Goal: Find specific page/section: Find specific page/section

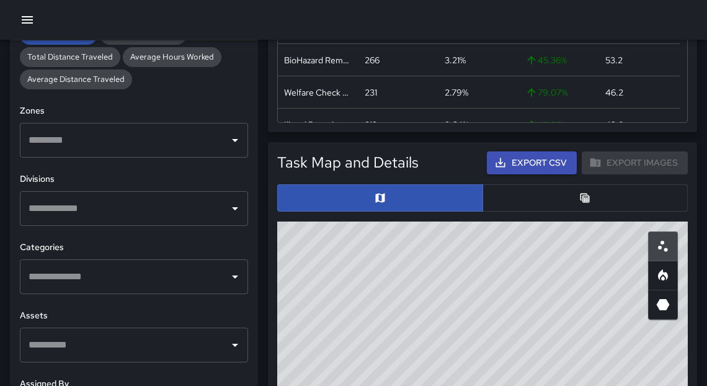
scroll to position [341, 0]
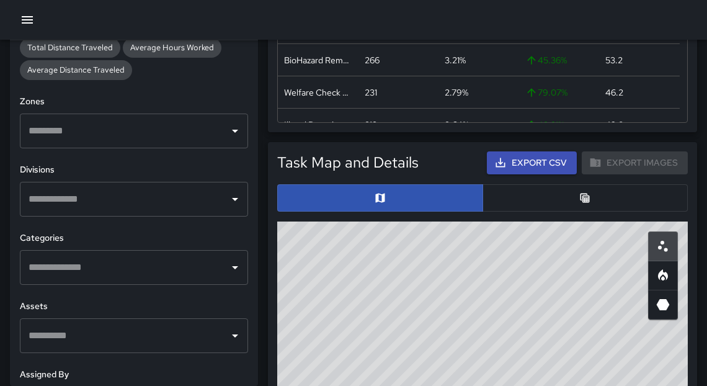
drag, startPoint x: 254, startPoint y: 110, endPoint x: 229, endPoint y: 200, distance: 92.8
click at [229, 200] on icon "Open" at bounding box center [235, 199] width 15 height 15
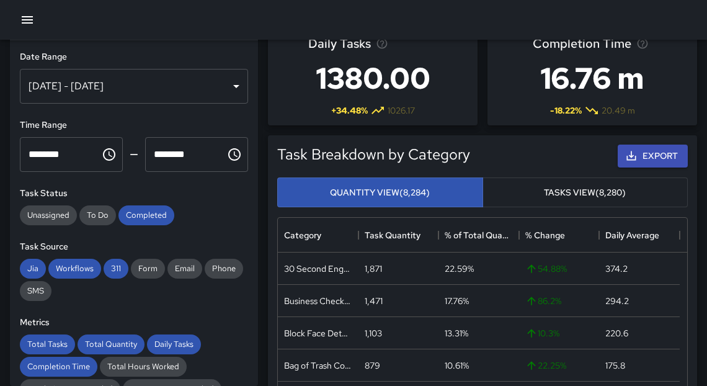
scroll to position [0, 0]
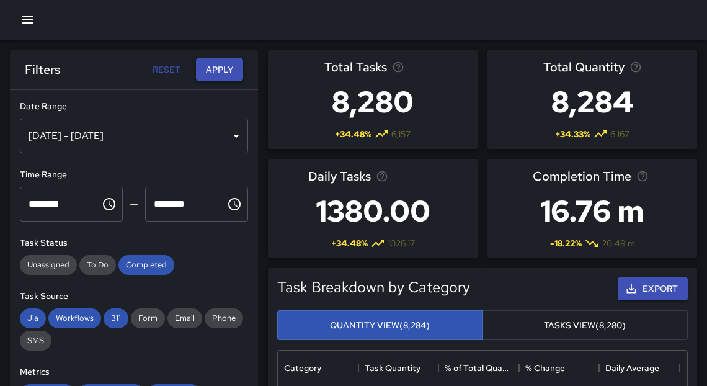
click at [208, 76] on button "Apply" at bounding box center [219, 69] width 47 height 23
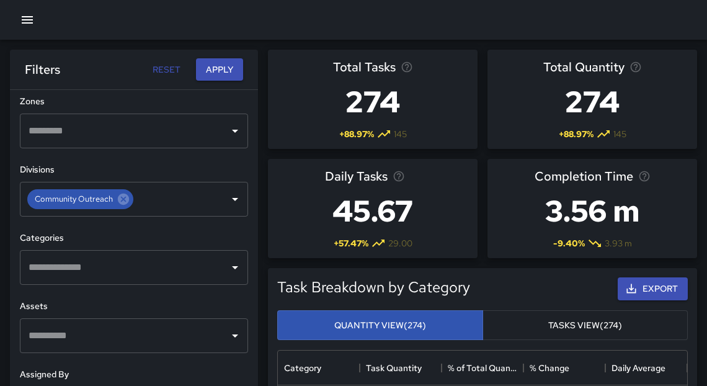
scroll to position [454, 0]
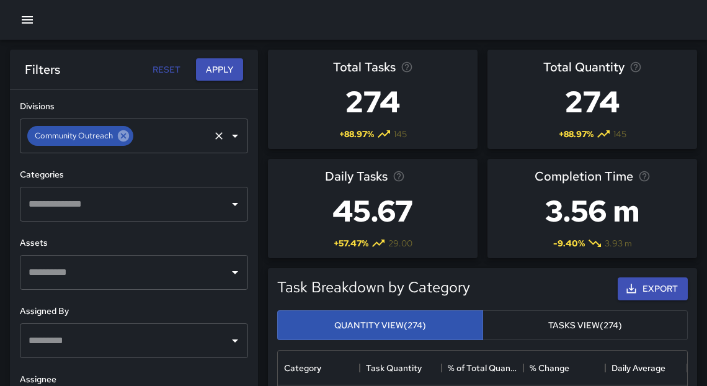
drag, startPoint x: 255, startPoint y: 117, endPoint x: 122, endPoint y: 133, distance: 134.9
click at [122, 133] on icon at bounding box center [123, 135] width 11 height 11
click at [229, 209] on icon "Open" at bounding box center [235, 204] width 15 height 15
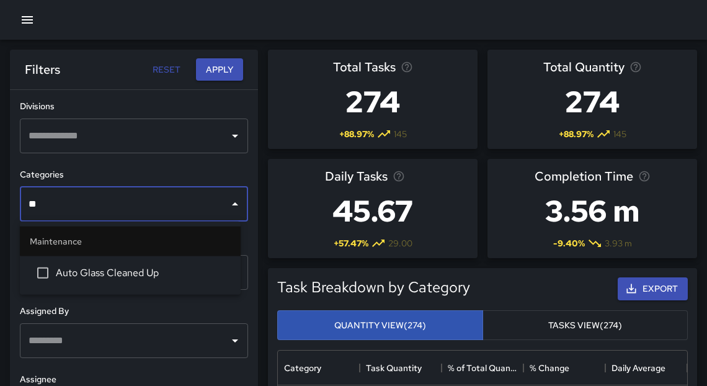
type input "***"
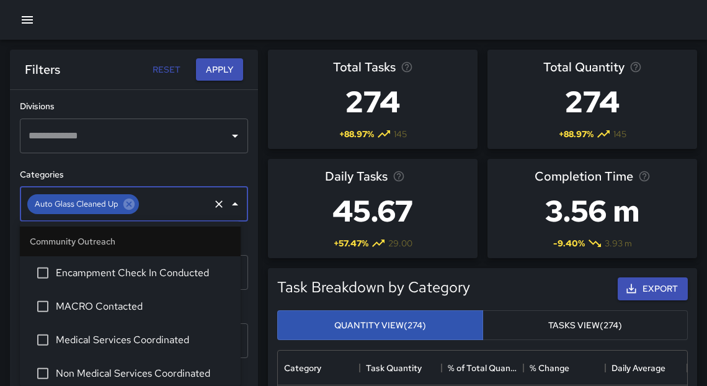
scroll to position [1157, 0]
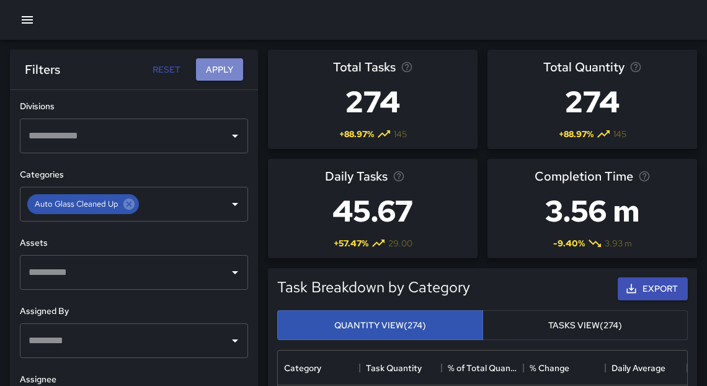
click at [221, 68] on button "Apply" at bounding box center [219, 69] width 47 height 23
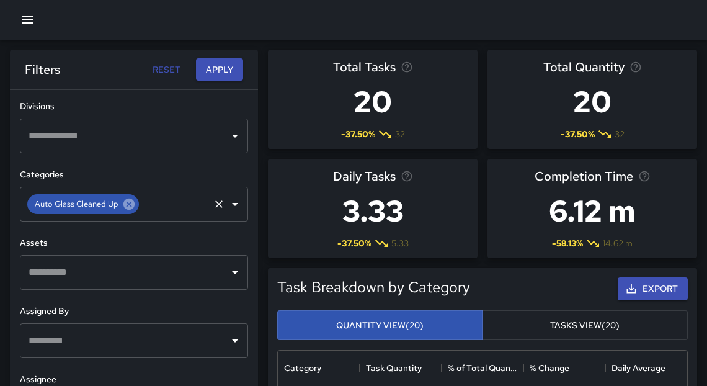
click at [127, 203] on icon at bounding box center [129, 204] width 14 height 14
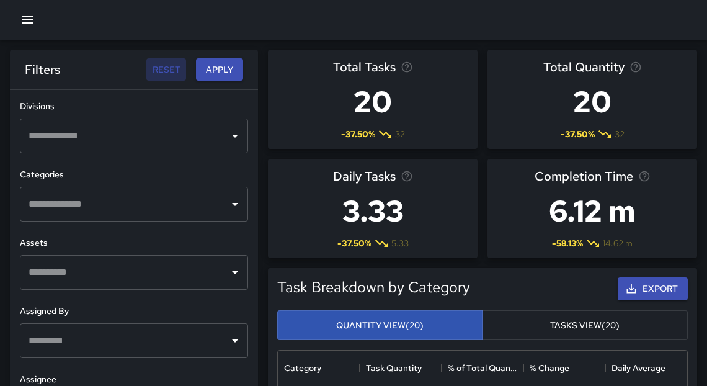
click at [175, 71] on button "Reset" at bounding box center [166, 69] width 40 height 23
type input "**********"
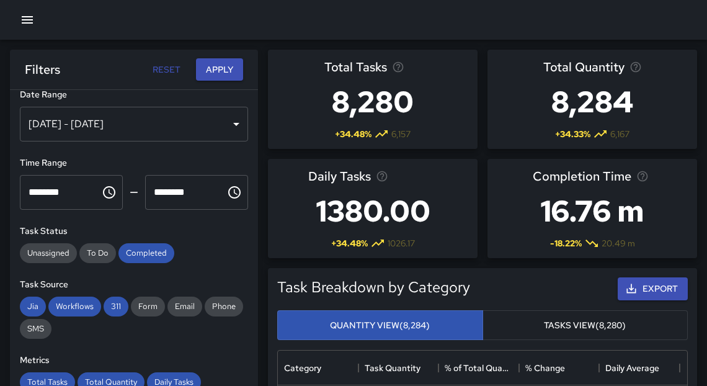
scroll to position [0, 0]
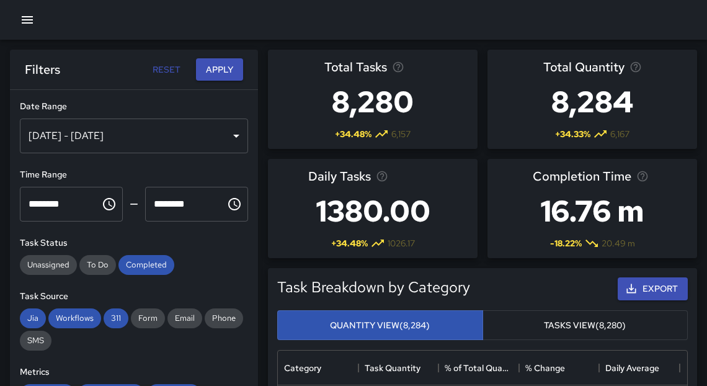
click at [224, 139] on div "[DATE] - [DATE]" at bounding box center [134, 135] width 228 height 35
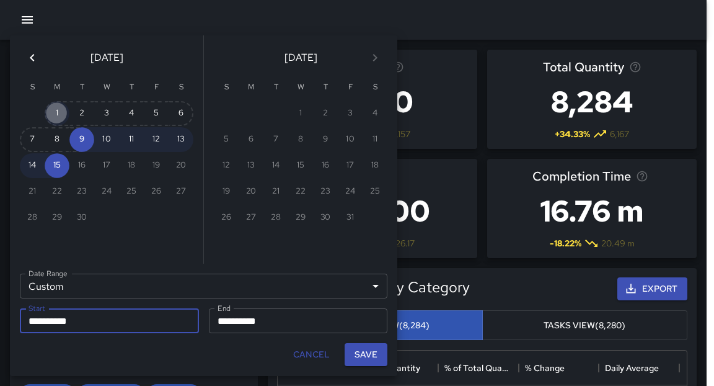
click at [56, 117] on button "1" at bounding box center [57, 113] width 25 height 25
type input "**********"
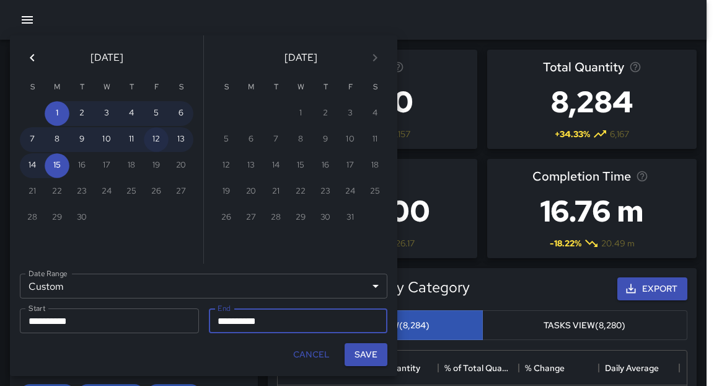
click at [164, 147] on button "12" at bounding box center [156, 139] width 25 height 25
type input "**********"
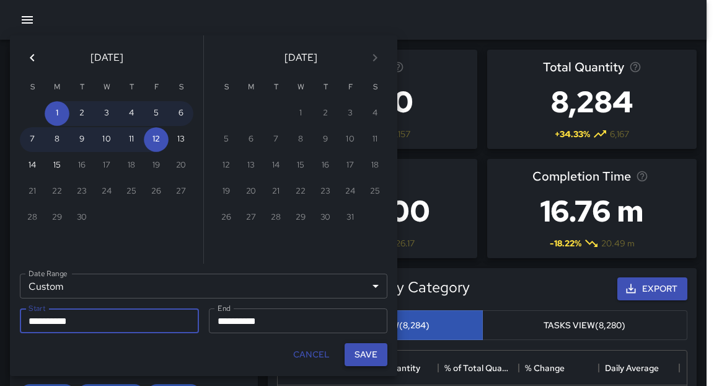
drag, startPoint x: 175, startPoint y: 71, endPoint x: 369, endPoint y: 355, distance: 343.0
click at [369, 355] on button "Save" at bounding box center [366, 354] width 43 height 23
type input "**********"
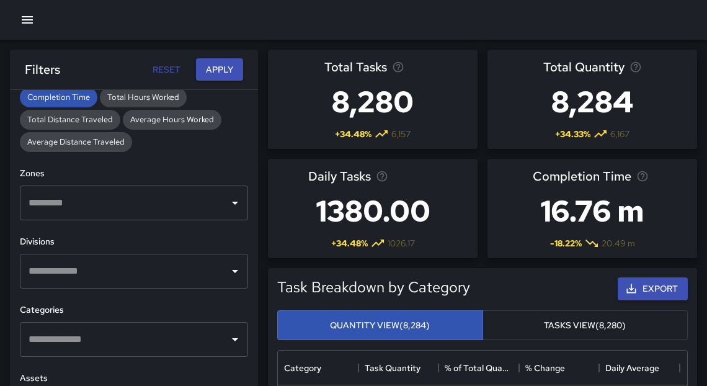
scroll to position [338, 0]
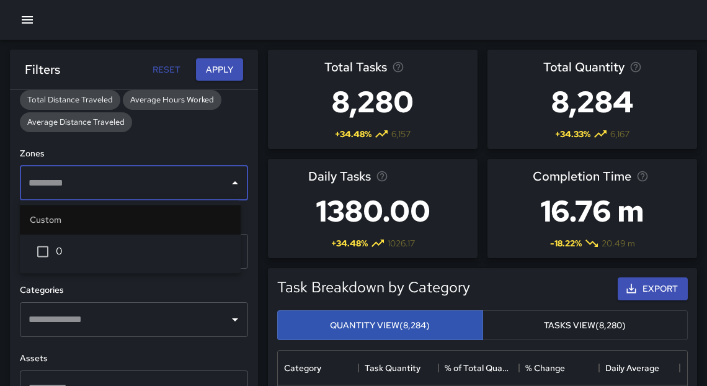
click at [206, 190] on input "text" at bounding box center [124, 183] width 198 height 24
click at [231, 324] on icon "Open" at bounding box center [235, 319] width 15 height 15
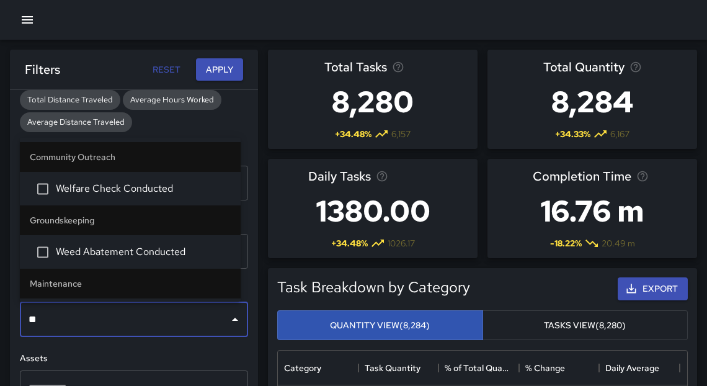
type input "***"
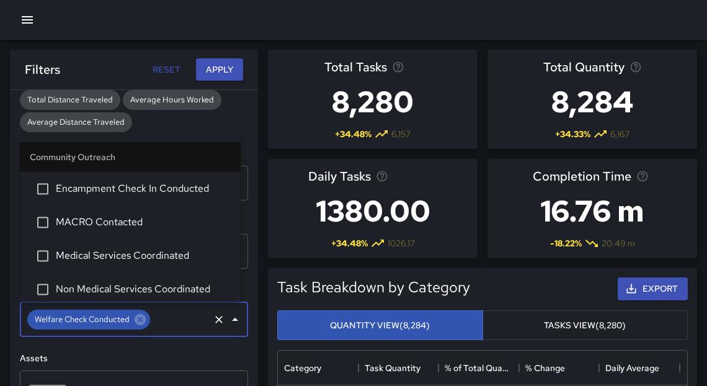
scroll to position [71, 0]
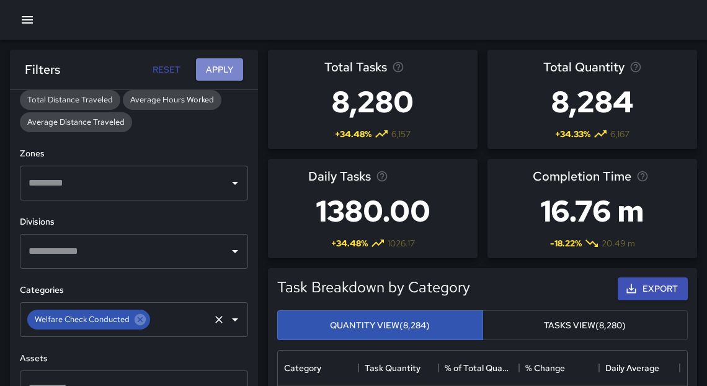
click at [224, 69] on button "Apply" at bounding box center [219, 69] width 47 height 23
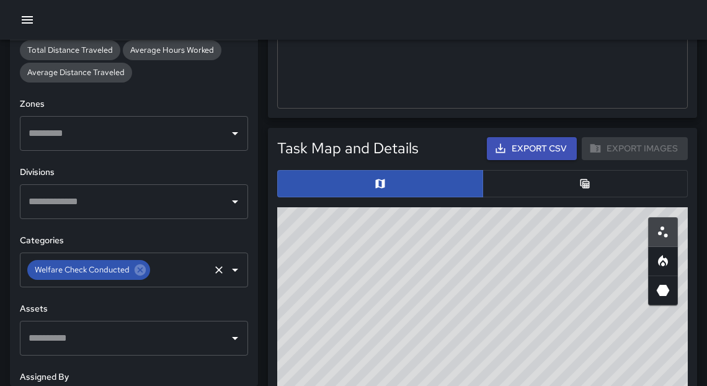
scroll to position [685, 0]
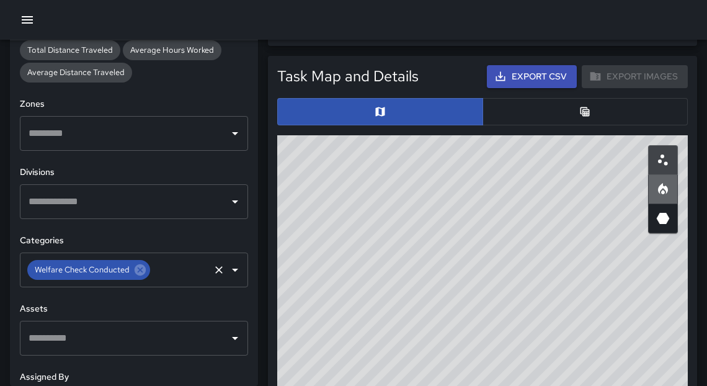
drag, startPoint x: 253, startPoint y: 247, endPoint x: 668, endPoint y: 190, distance: 419.2
click at [668, 190] on icon "Heatmap" at bounding box center [662, 189] width 15 height 15
drag, startPoint x: 668, startPoint y: 190, endPoint x: 348, endPoint y: 196, distance: 319.9
click at [348, 196] on div "© Mapbox © OpenStreetMap Improve this map" at bounding box center [482, 383] width 410 height 496
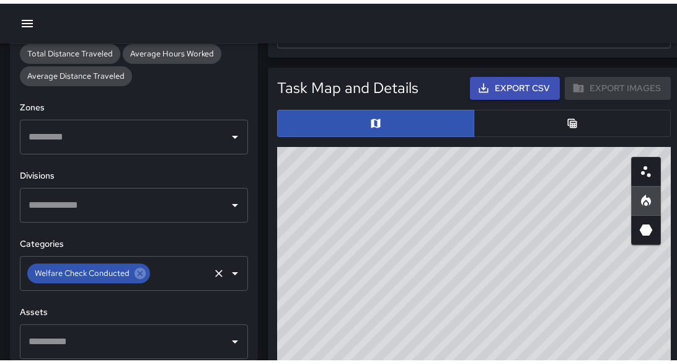
scroll to position [7, 7]
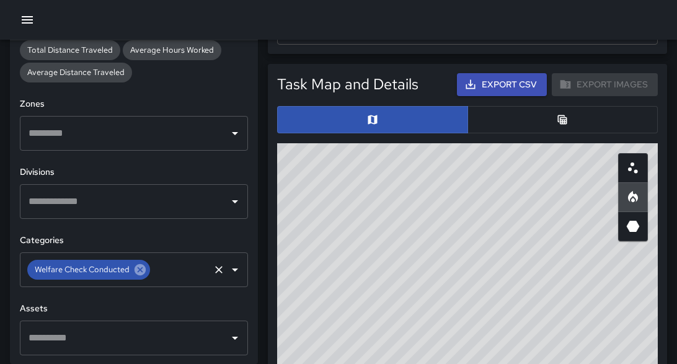
click at [141, 270] on icon at bounding box center [140, 270] width 14 height 14
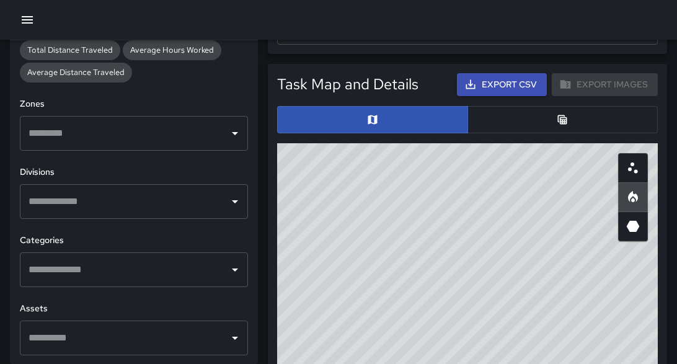
click at [166, 268] on input "text" at bounding box center [124, 270] width 198 height 24
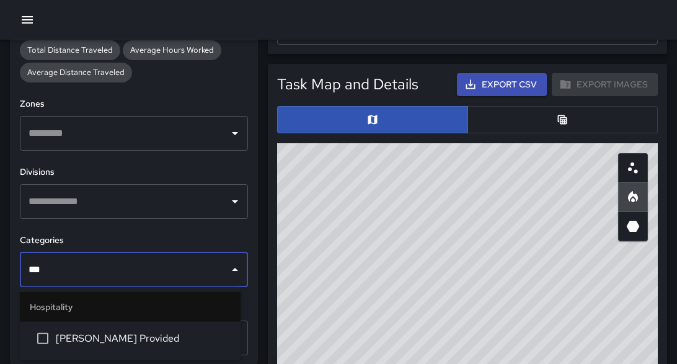
type input "****"
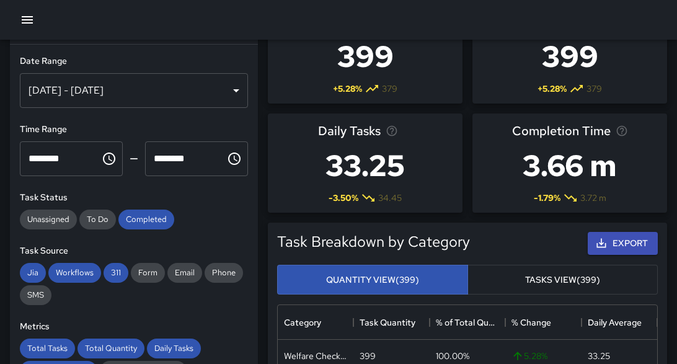
scroll to position [0, 0]
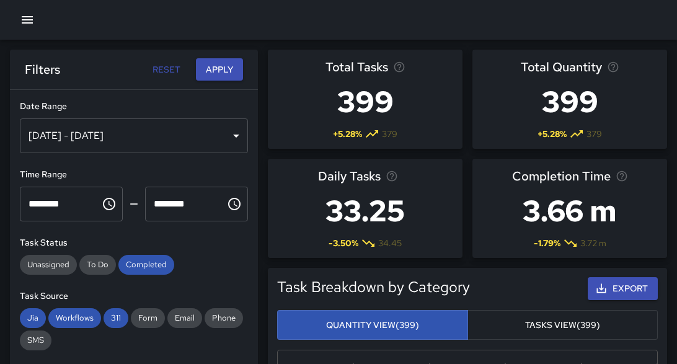
click at [224, 64] on button "Apply" at bounding box center [219, 69] width 47 height 23
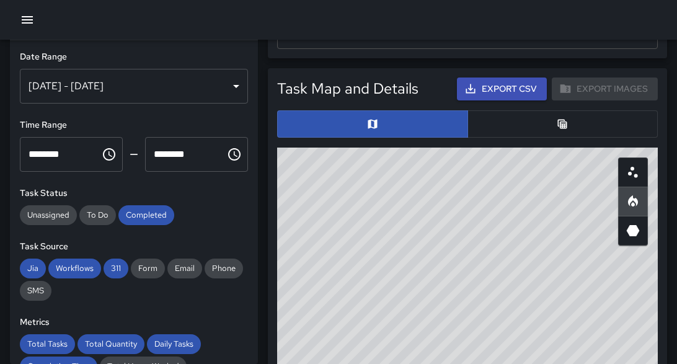
scroll to position [676, 0]
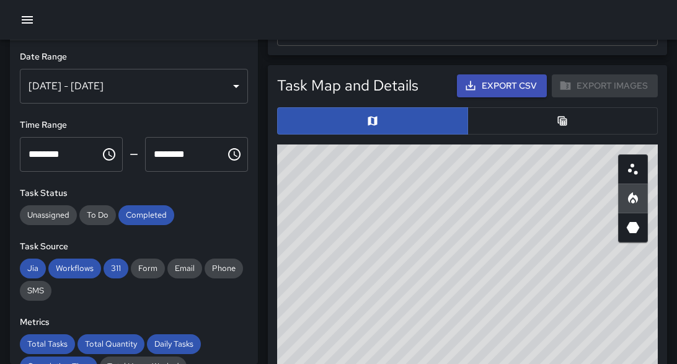
drag, startPoint x: 141, startPoint y: 270, endPoint x: 577, endPoint y: 255, distance: 436.6
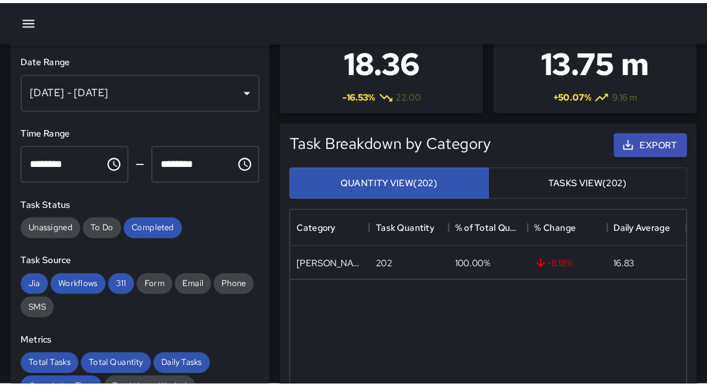
scroll to position [363, 402]
